Goal: Task Accomplishment & Management: Manage account settings

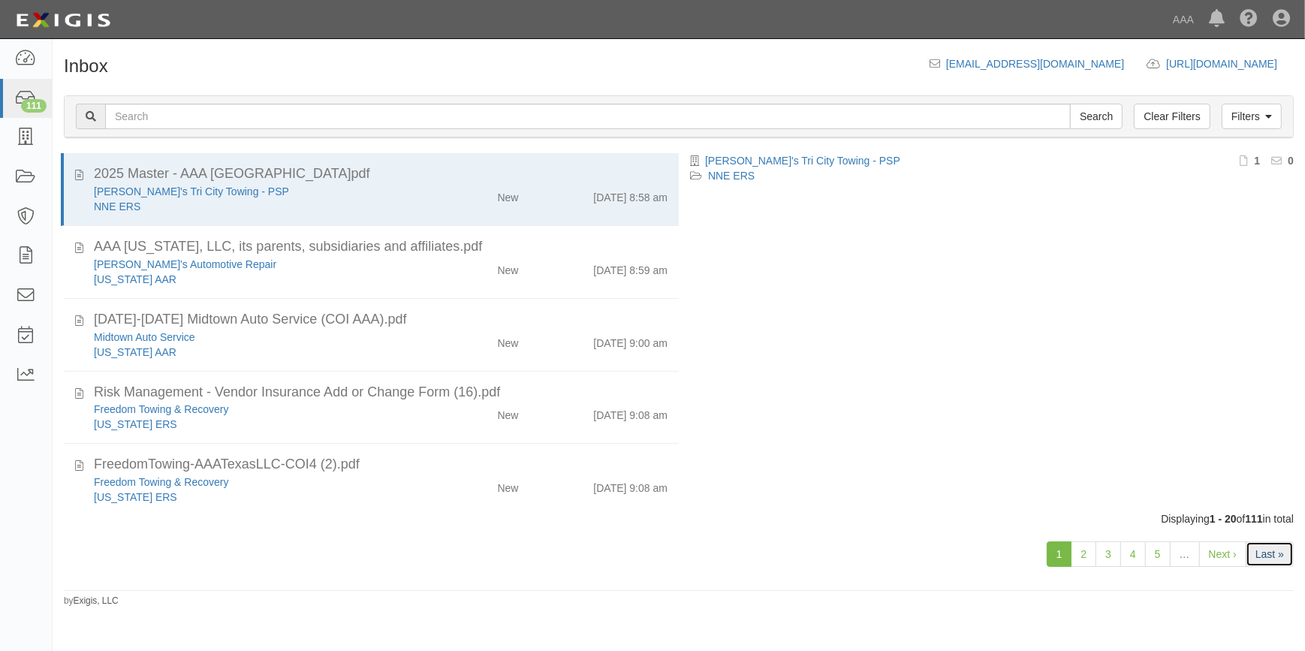
click at [1274, 557] on link "Last »" at bounding box center [1269, 554] width 48 height 26
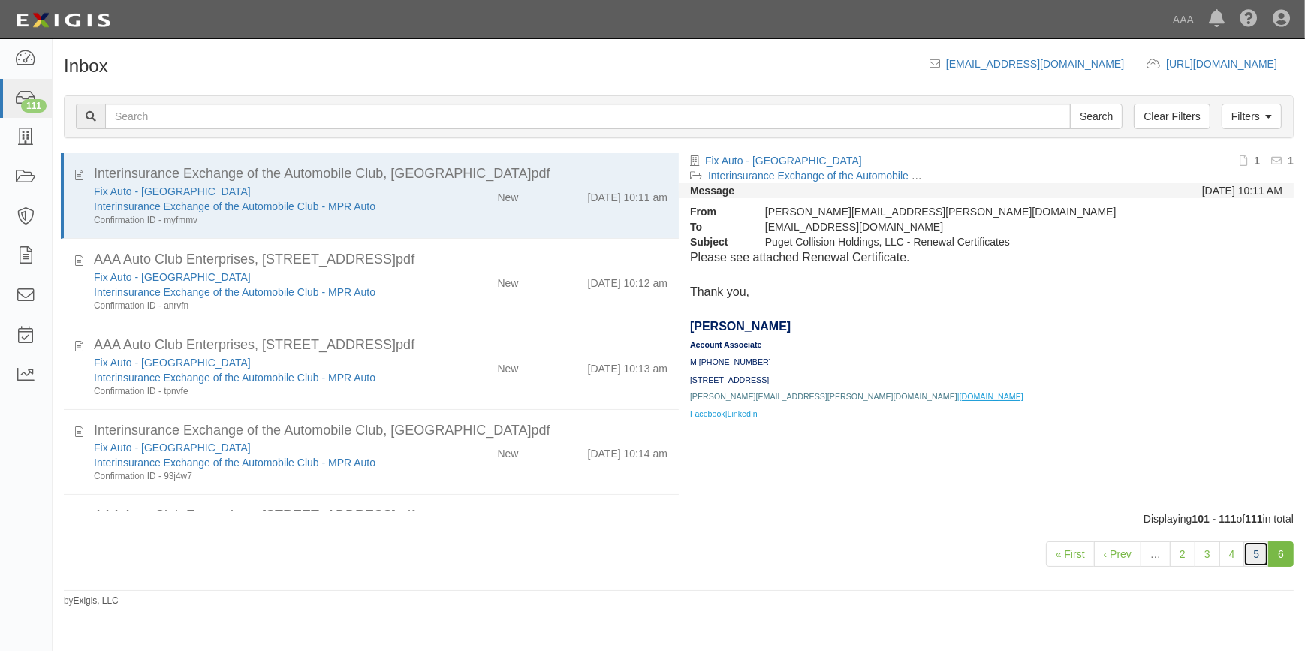
click at [1257, 556] on link "5" at bounding box center [1256, 554] width 26 height 26
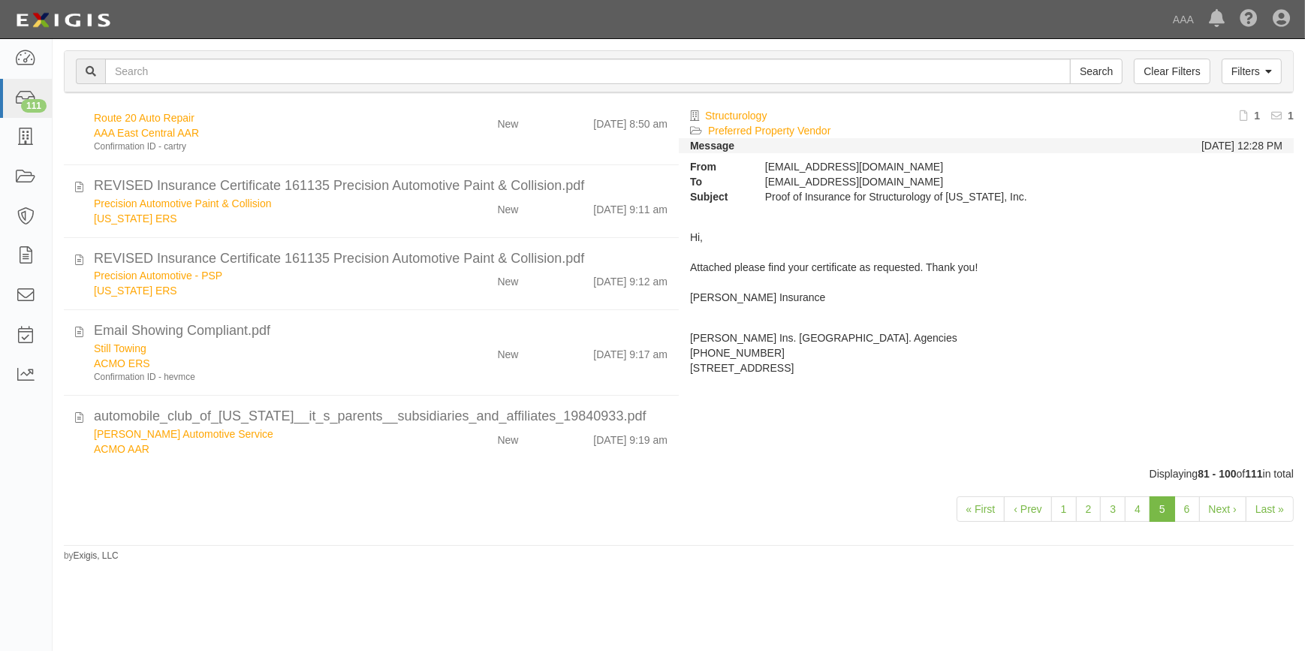
scroll to position [1194, 0]
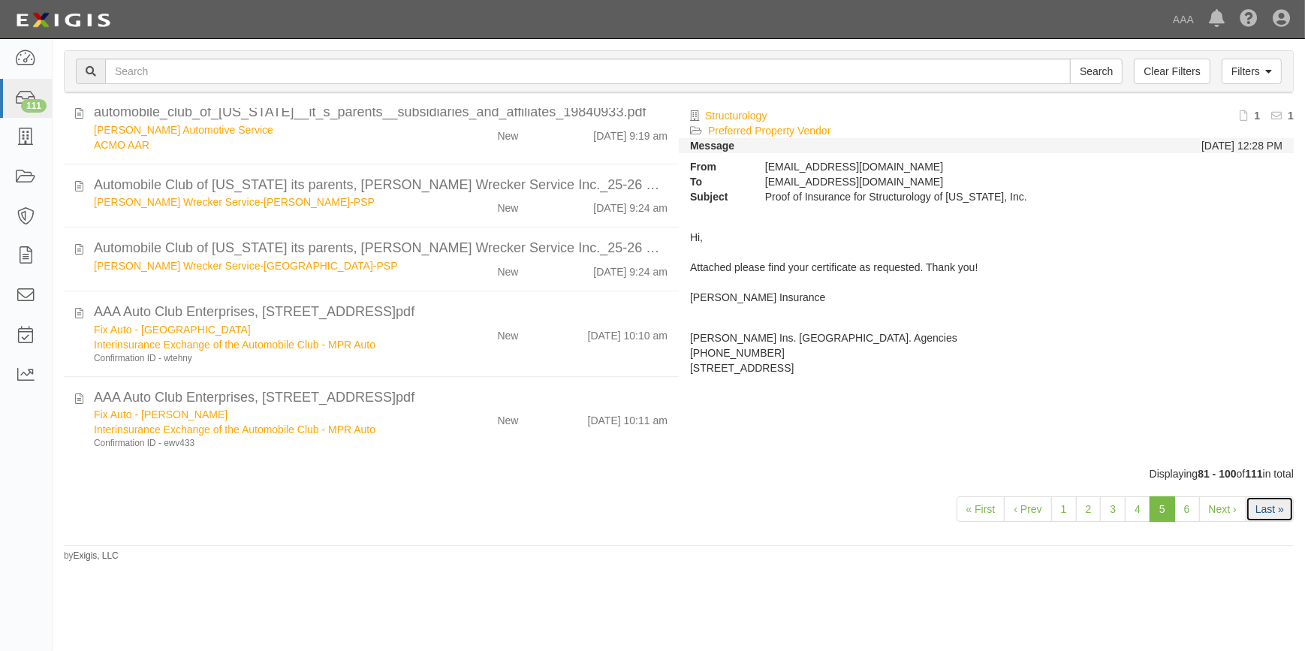
click at [1263, 509] on link "Last »" at bounding box center [1269, 509] width 48 height 26
